Goal: Information Seeking & Learning: Learn about a topic

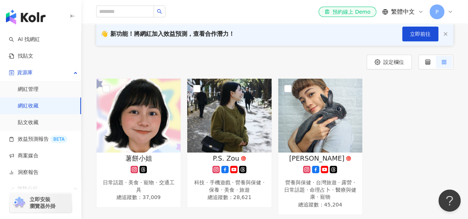
scroll to position [37, 0]
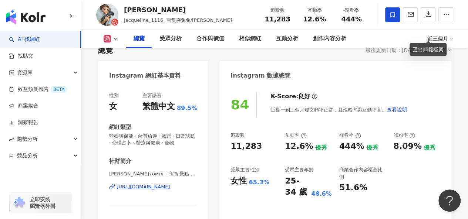
scroll to position [14, 0]
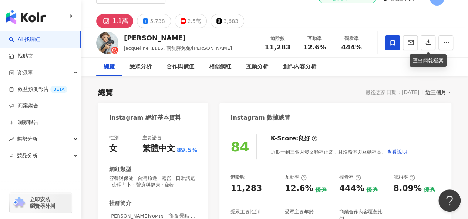
click at [243, 89] on div "總覽 最後更新日期：2025/10/9 近三個月" at bounding box center [274, 92] width 353 height 10
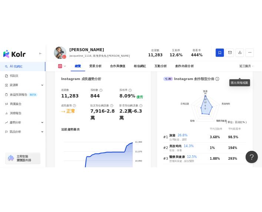
scroll to position [421, 0]
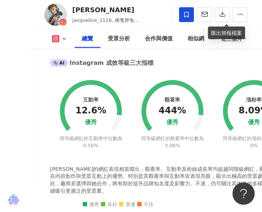
click at [131, 147] on div "互動率 12.6% 優秀 同等級網紅的互動率中位數為 0.56% 觀看率 444% 優秀 同等級網紅的觀看率中位數為 3.06% 漲粉率 8.09% 優秀 同…" at bounding box center [166, 144] width 233 height 128
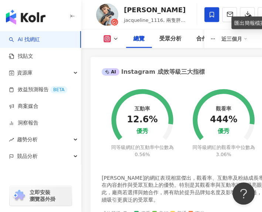
click at [73, 13] on icon "button" at bounding box center [73, 16] width 6 height 6
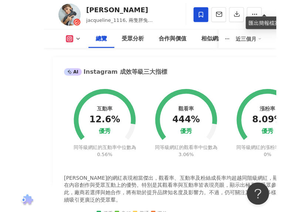
scroll to position [411, 0]
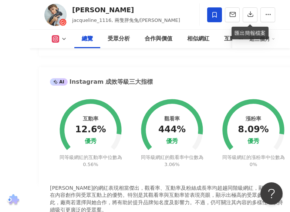
drag, startPoint x: 70, startPoint y: 20, endPoint x: 113, endPoint y: 20, distance: 42.9
click at [109, 22] on div "陳侑敏ʏᴏᴍɪɴ jacqueline_1116, 兩隻胖兔兔/侑敏Yomin 追蹤數 11,283 互動率 12.6% 觀看率 444%" at bounding box center [160, 14] width 260 height 29
drag, startPoint x: 92, startPoint y: 11, endPoint x: 71, endPoint y: 11, distance: 20.7
click at [71, 11] on div "陳侑敏ʏᴏᴍɪɴ jacqueline_1116, 兩隻胖兔兔/侑敏Yomin 追蹤數 11,283 互動率 12.6% 觀看率 444%" at bounding box center [160, 14] width 260 height 29
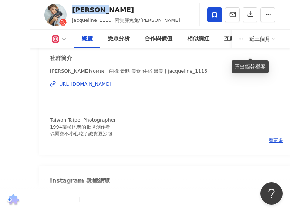
scroll to position [78, 0]
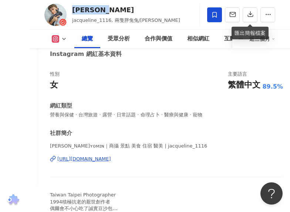
click at [111, 161] on div "https://www.instagram.com/jacqueline_1116/" at bounding box center [84, 158] width 54 height 7
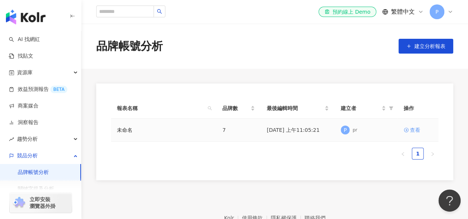
click at [417, 131] on div "查看" at bounding box center [415, 130] width 10 height 8
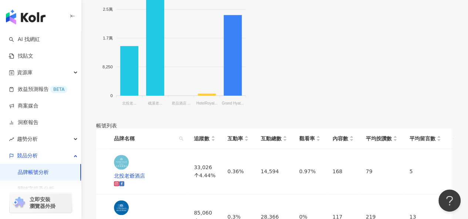
scroll to position [382, 0]
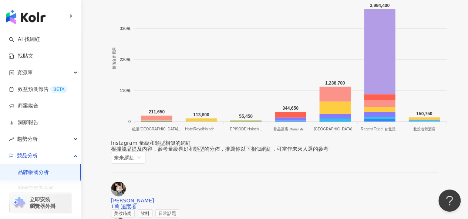
scroll to position [888, 0]
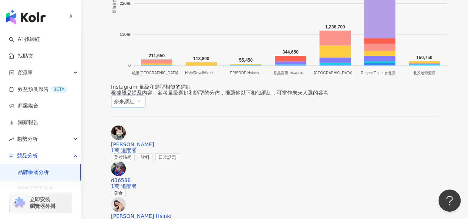
click at [142, 96] on span "奈米網紅" at bounding box center [128, 101] width 28 height 11
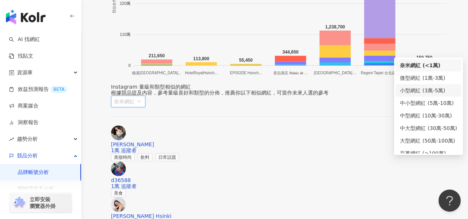
click at [432, 88] on div "小型網紅 (3萬-5萬)" at bounding box center [428, 91] width 57 height 8
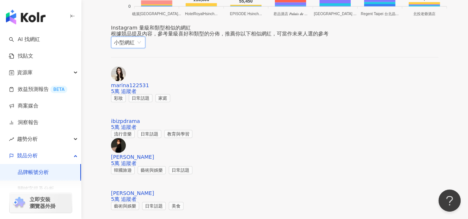
scroll to position [962, 0]
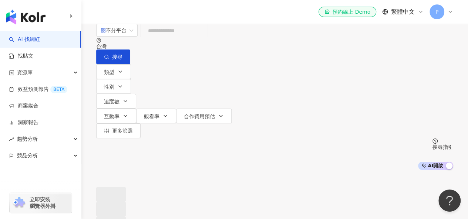
click at [126, 202] on span at bounding box center [111, 209] width 30 height 15
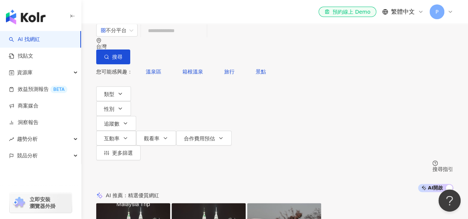
click at [189, 38] on input "search" at bounding box center [174, 31] width 60 height 14
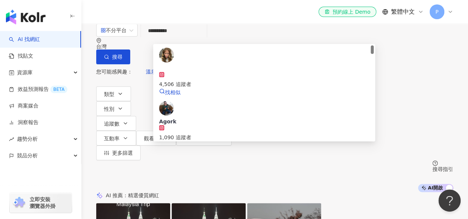
type input "**********"
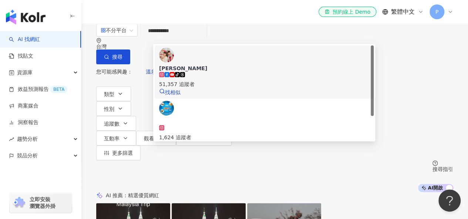
click at [217, 65] on span "[PERSON_NAME]" at bounding box center [264, 68] width 210 height 7
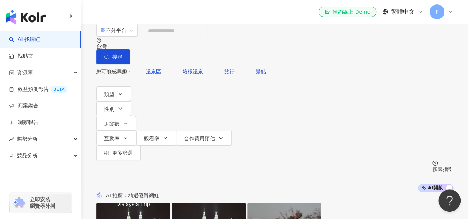
scroll to position [253, 0]
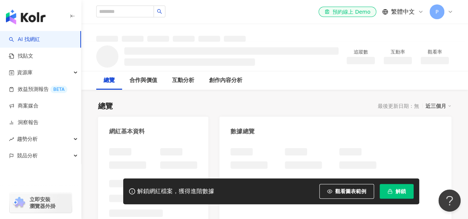
click at [397, 194] on span "解鎖" at bounding box center [401, 192] width 10 height 6
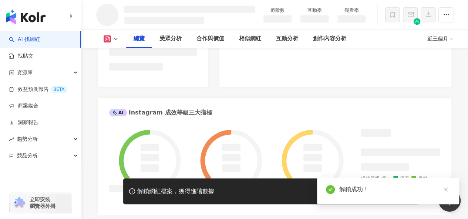
scroll to position [222, 0]
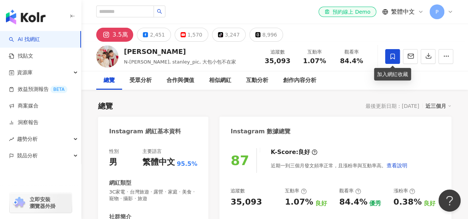
click at [390, 54] on icon at bounding box center [392, 56] width 7 height 7
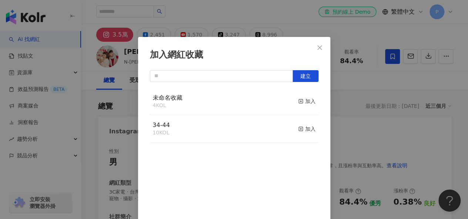
scroll to position [10, 0]
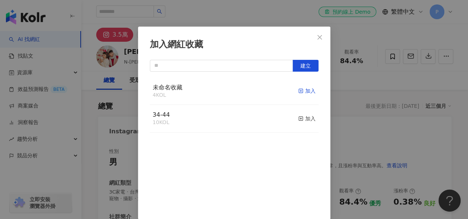
click at [298, 92] on div "加入" at bounding box center [306, 91] width 17 height 8
click at [317, 37] on icon "close" at bounding box center [319, 37] width 4 height 4
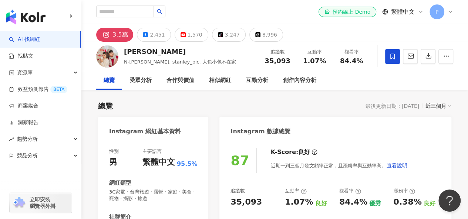
scroll to position [0, 0]
click at [123, 8] on input "search" at bounding box center [125, 12] width 58 height 12
type input "*"
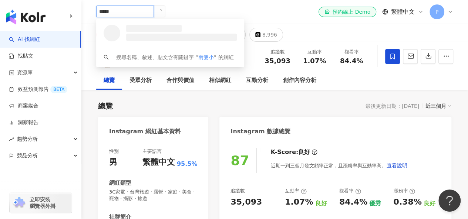
type input "****"
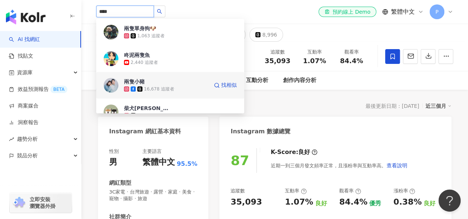
click at [158, 85] on span "兩隻小豬" at bounding box center [148, 81] width 48 height 7
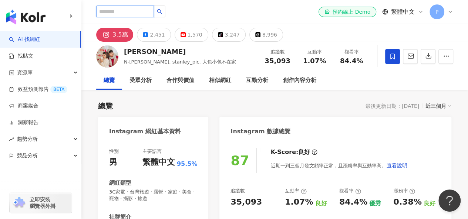
click at [136, 14] on input "search" at bounding box center [125, 12] width 58 height 12
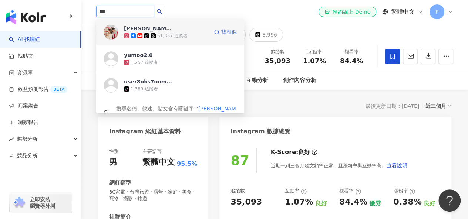
click at [215, 30] on circle at bounding box center [217, 32] width 4 height 4
type input "***"
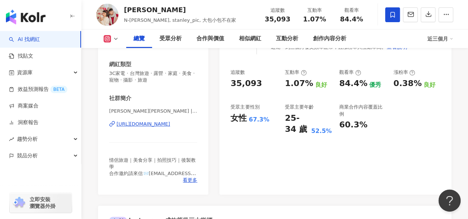
scroll to position [111, 0]
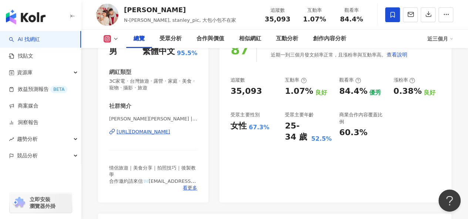
click at [159, 131] on div "https://www.instagram.com/stanley_pic/" at bounding box center [144, 132] width 54 height 7
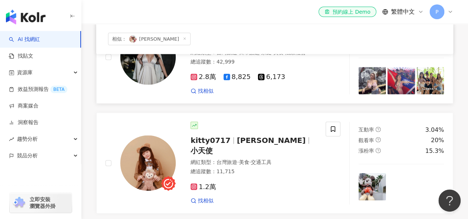
scroll to position [740, 0]
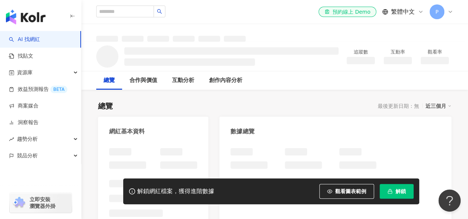
click at [397, 194] on span "解鎖" at bounding box center [401, 192] width 10 height 6
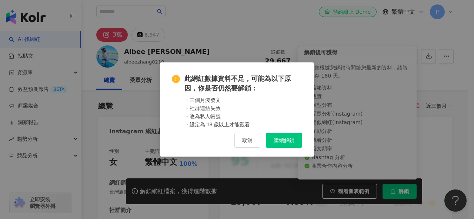
click at [283, 140] on span "繼續解鎖" at bounding box center [283, 141] width 21 height 6
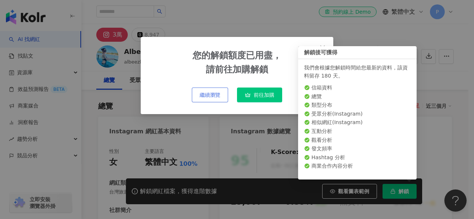
click at [220, 96] on span "繼續瀏覽" at bounding box center [209, 95] width 21 height 6
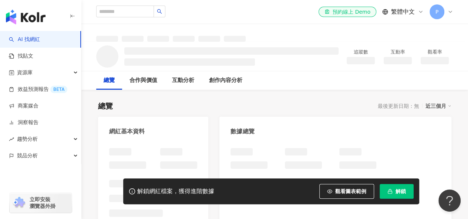
click at [401, 193] on span "解鎖" at bounding box center [401, 192] width 10 height 6
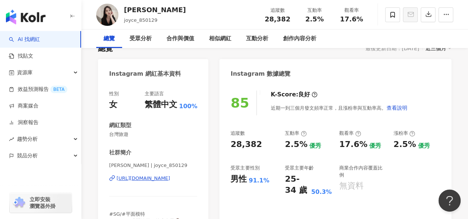
scroll to position [111, 0]
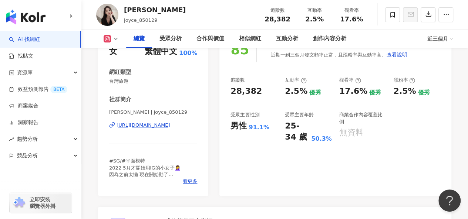
click at [170, 128] on div "https://www.instagram.com/joyce_850129/" at bounding box center [144, 125] width 54 height 7
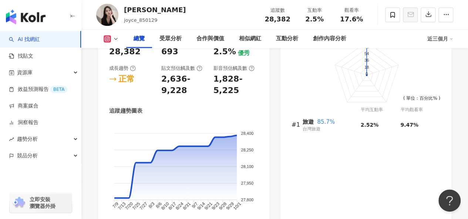
scroll to position [407, 0]
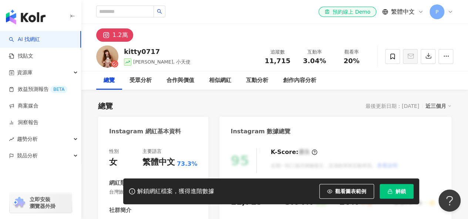
scroll to position [37, 0]
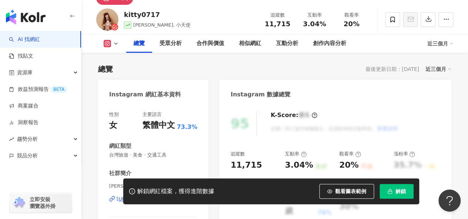
click at [410, 195] on button "解鎖" at bounding box center [397, 191] width 34 height 15
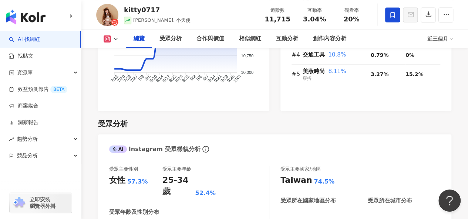
scroll to position [518, 0]
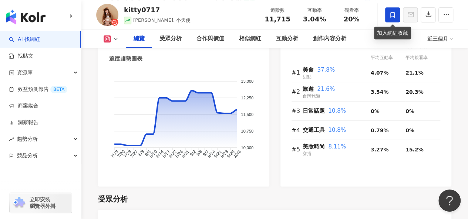
click at [395, 14] on icon at bounding box center [392, 14] width 7 height 7
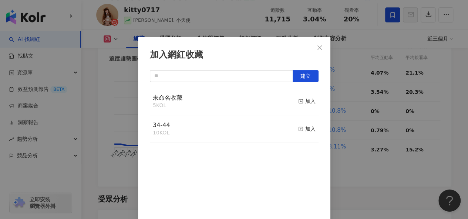
scroll to position [10, 0]
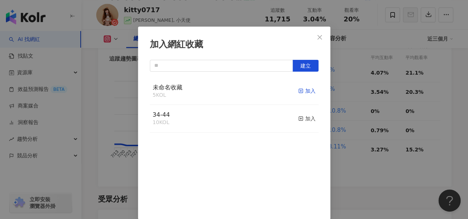
click at [303, 92] on div "加入" at bounding box center [306, 91] width 17 height 8
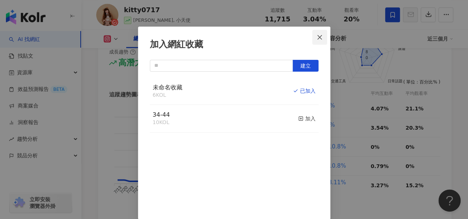
scroll to position [518, 0]
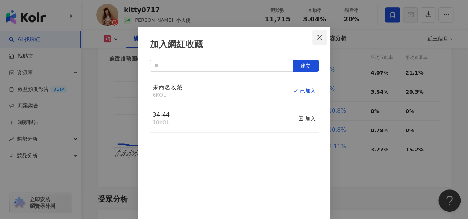
click at [317, 38] on icon "close" at bounding box center [320, 37] width 6 height 6
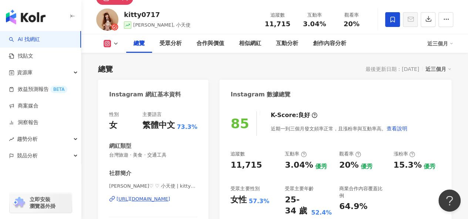
scroll to position [111, 0]
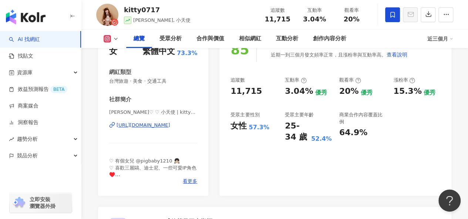
click at [149, 127] on div "https://www.instagram.com/kitty0717/" at bounding box center [144, 125] width 54 height 7
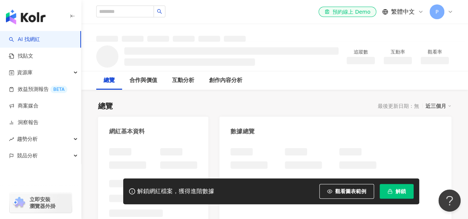
click at [404, 191] on span "解鎖" at bounding box center [401, 192] width 10 height 6
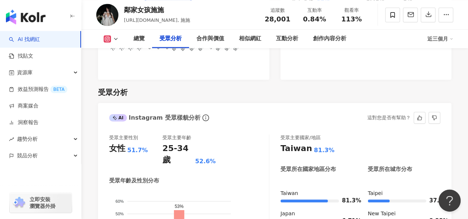
scroll to position [629, 0]
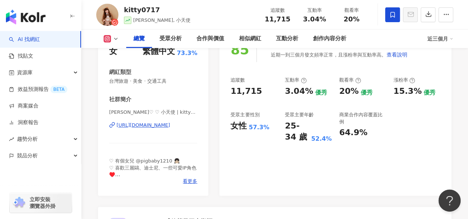
scroll to position [74, 0]
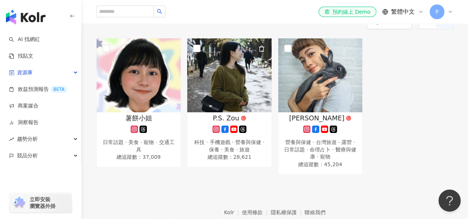
scroll to position [118, 0]
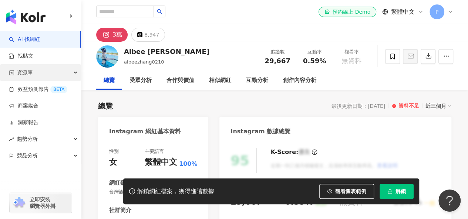
click at [64, 71] on div "資源庫" at bounding box center [40, 72] width 81 height 17
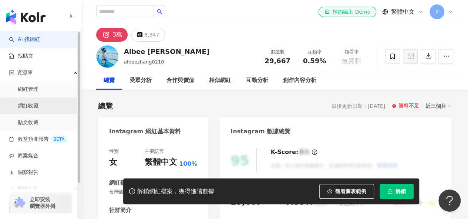
click at [38, 108] on link "網紅收藏" at bounding box center [28, 105] width 21 height 7
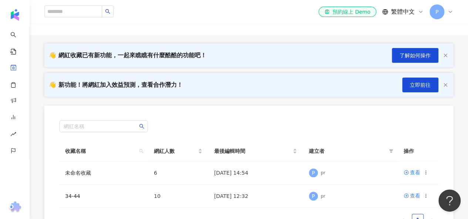
scroll to position [74, 0]
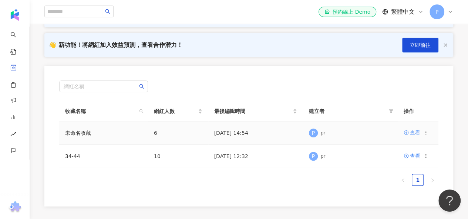
click at [262, 134] on div "查看" at bounding box center [415, 133] width 10 height 8
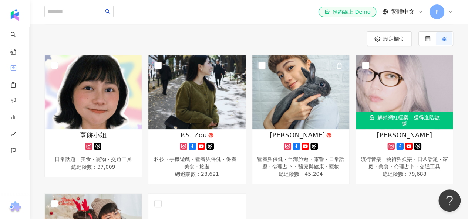
scroll to position [101, 0]
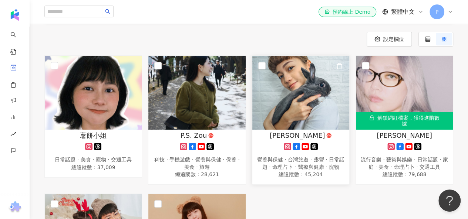
click at [262, 105] on img at bounding box center [300, 93] width 97 height 74
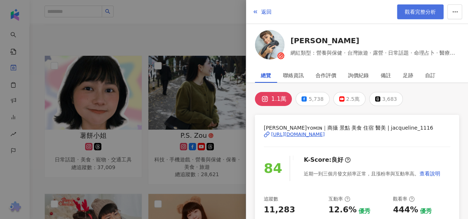
click at [262, 11] on span "觀看完整分析" at bounding box center [420, 12] width 31 height 6
click at [255, 15] on span "button" at bounding box center [255, 12] width 6 height 6
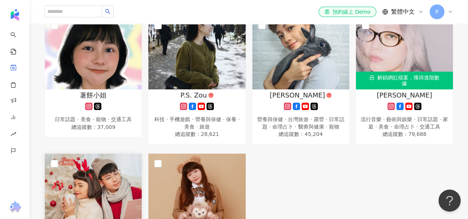
scroll to position [99, 0]
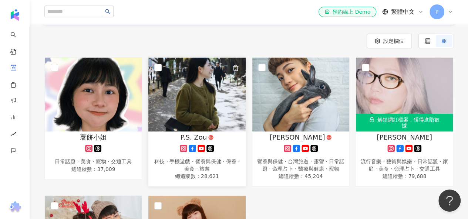
click at [200, 106] on img at bounding box center [196, 95] width 97 height 74
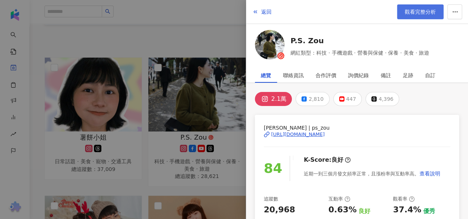
click at [262, 13] on span "觀看完整分析" at bounding box center [420, 12] width 31 height 6
click at [190, 44] on div at bounding box center [234, 109] width 468 height 219
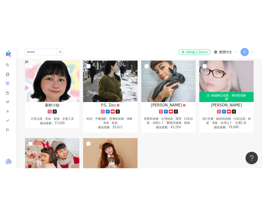
scroll to position [129, 0]
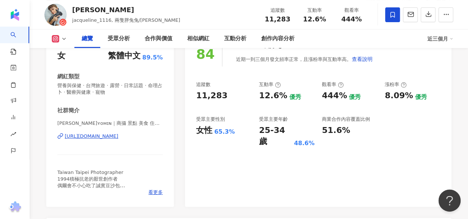
scroll to position [107, 0]
click at [101, 137] on div "[URL][DOMAIN_NAME]" at bounding box center [92, 136] width 54 height 7
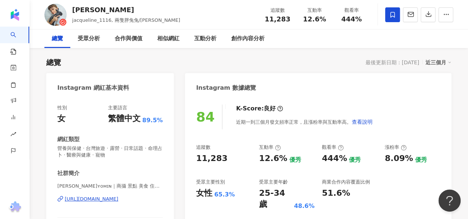
scroll to position [0, 0]
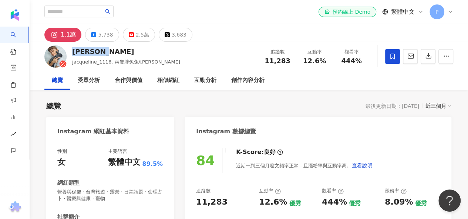
drag, startPoint x: 118, startPoint y: 52, endPoint x: 71, endPoint y: 53, distance: 47.0
click at [71, 53] on div "[PERSON_NAME] jacqueline_1116, 兩隻胖兔兔/[PERSON_NAME] 追蹤數 11,283 互動率 12.6% 觀看率 444%" at bounding box center [249, 56] width 438 height 29
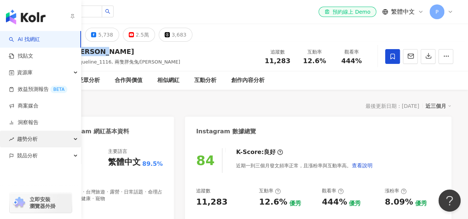
click at [75, 139] on icon "button" at bounding box center [76, 139] width 4 height 0
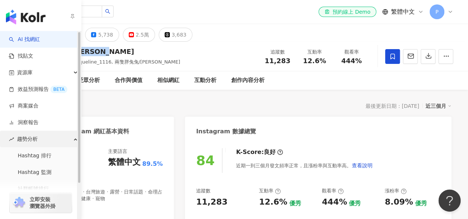
click at [75, 139] on icon "button" at bounding box center [76, 139] width 4 height 0
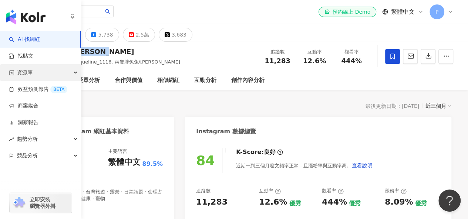
click at [70, 71] on div "資源庫" at bounding box center [40, 72] width 81 height 17
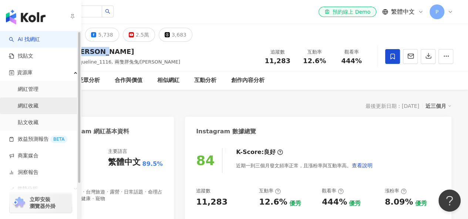
click at [38, 108] on link "網紅收藏" at bounding box center [28, 105] width 21 height 7
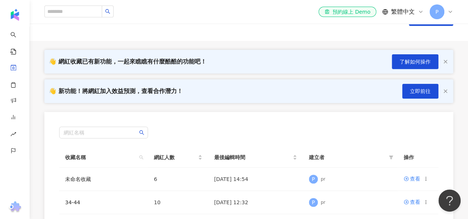
scroll to position [74, 0]
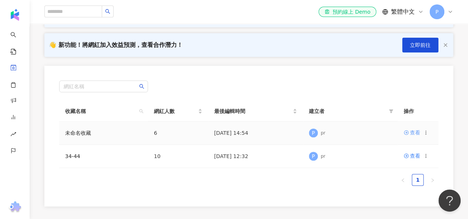
click at [414, 134] on div "查看" at bounding box center [415, 133] width 10 height 8
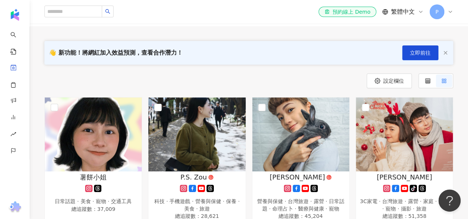
scroll to position [74, 0]
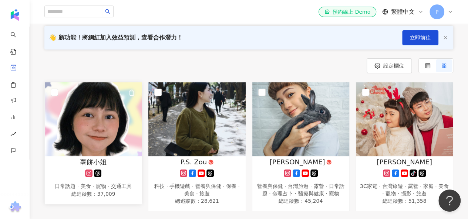
click at [98, 149] on img at bounding box center [93, 120] width 97 height 74
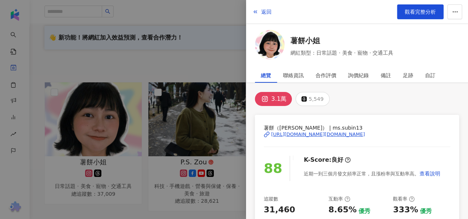
click at [266, 135] on icon at bounding box center [267, 135] width 6 height 6
click at [255, 14] on icon "button" at bounding box center [255, 12] width 6 height 6
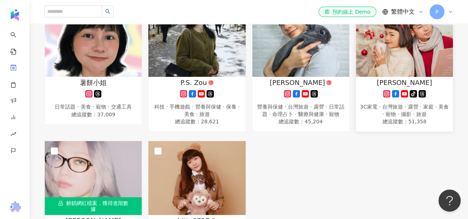
scroll to position [111, 0]
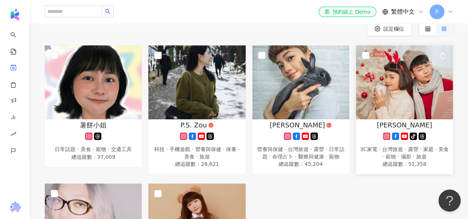
click at [402, 91] on img at bounding box center [404, 83] width 97 height 74
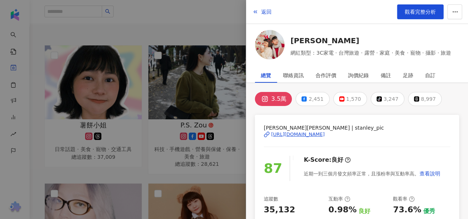
click at [265, 133] on icon at bounding box center [267, 135] width 6 height 6
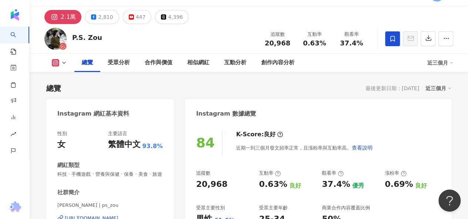
scroll to position [54, 0]
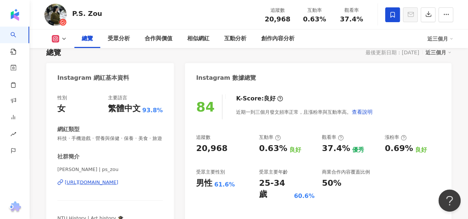
click at [92, 183] on div "https://www.instagram.com/ps_zou/" at bounding box center [92, 182] width 54 height 7
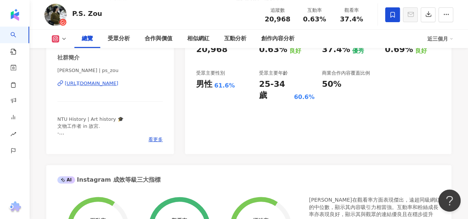
scroll to position [110, 0]
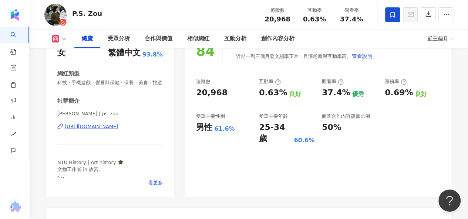
click at [61, 127] on icon at bounding box center [60, 127] width 6 height 6
